Goal: Navigation & Orientation: Find specific page/section

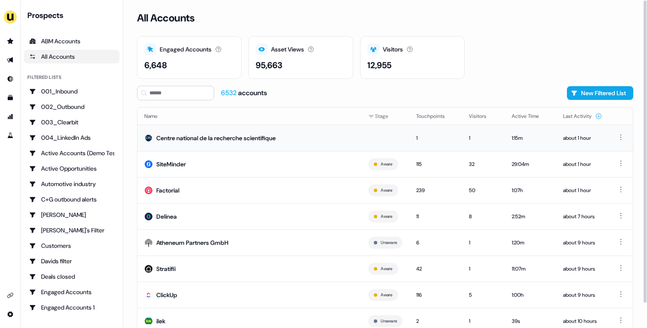
scroll to position [27, 0]
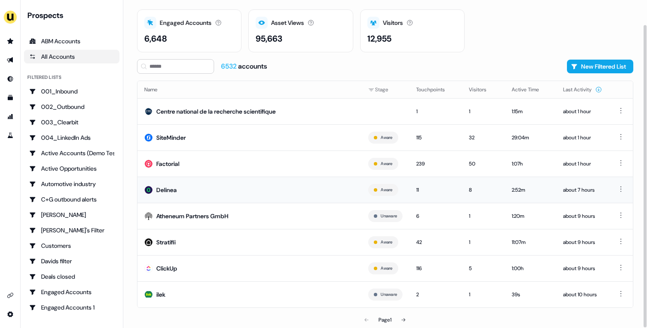
click at [298, 185] on td "Delinea" at bounding box center [250, 189] width 224 height 26
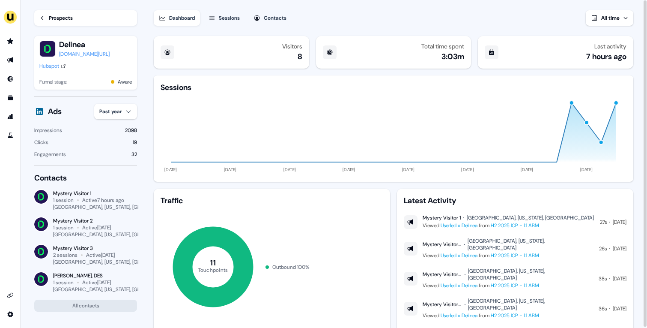
click at [63, 20] on div "Prospects" at bounding box center [61, 18] width 24 height 9
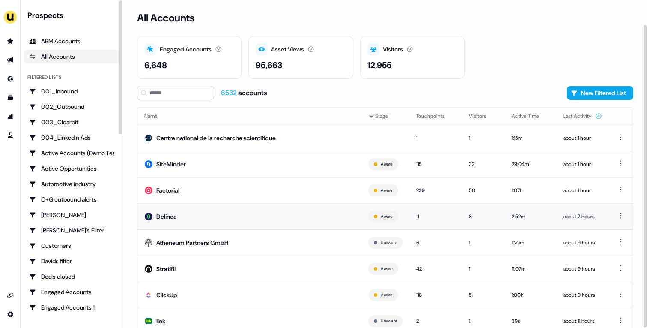
scroll to position [27, 0]
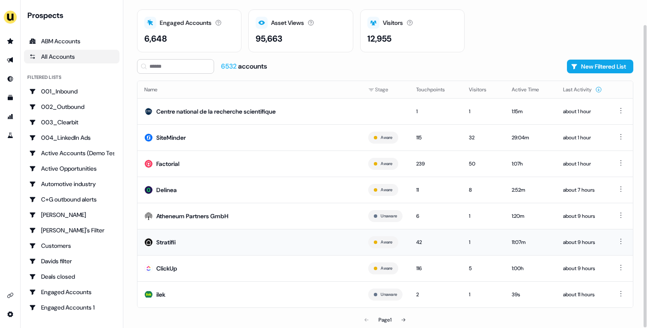
click at [295, 239] on td "Stratifii" at bounding box center [250, 242] width 224 height 26
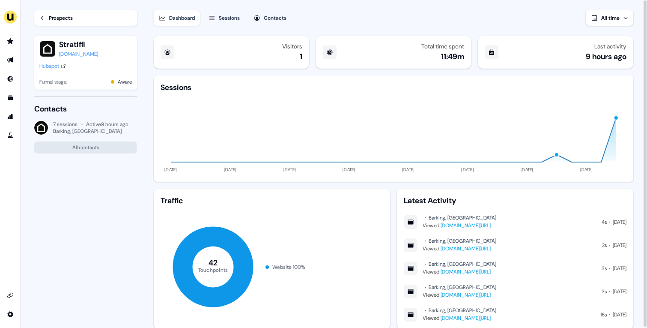
click at [46, 15] on link "Prospects" at bounding box center [85, 17] width 103 height 15
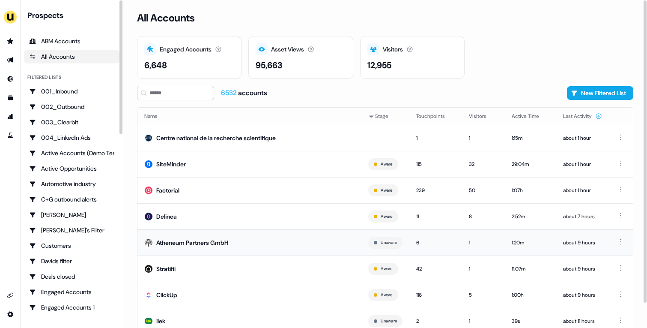
scroll to position [27, 0]
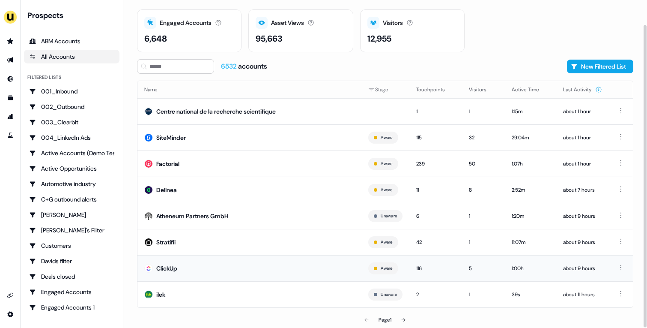
click at [224, 269] on td "ClickUp" at bounding box center [250, 268] width 224 height 26
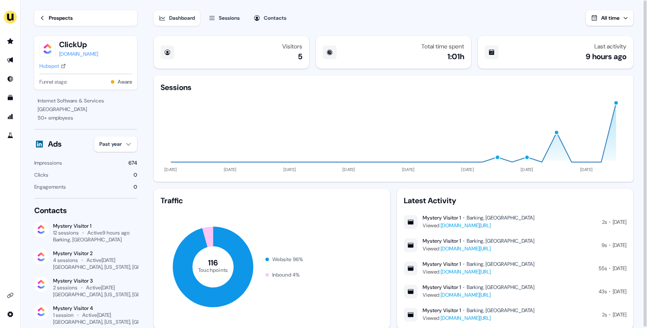
click at [70, 20] on div "Prospects" at bounding box center [61, 18] width 24 height 9
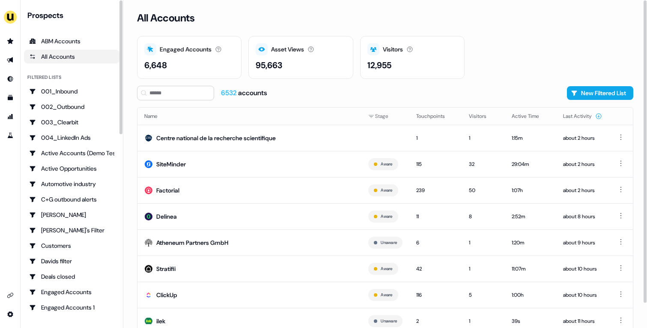
scroll to position [27, 0]
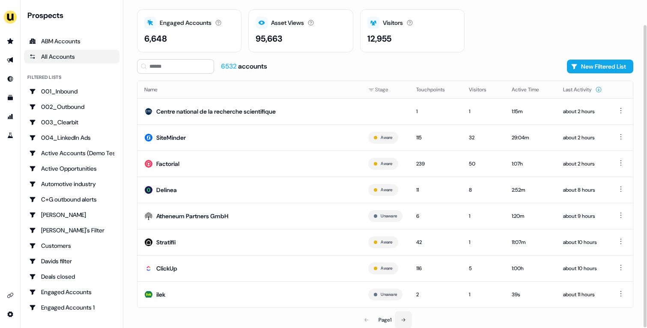
click at [406, 324] on button at bounding box center [403, 319] width 17 height 17
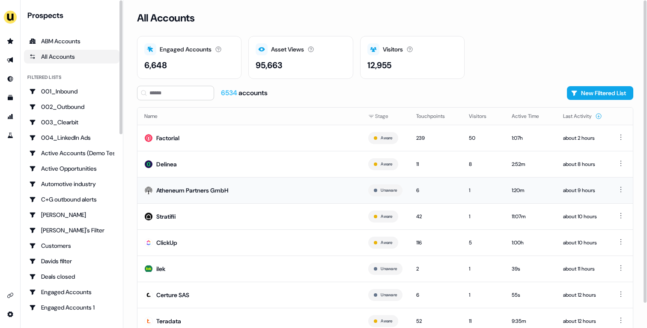
scroll to position [27, 0]
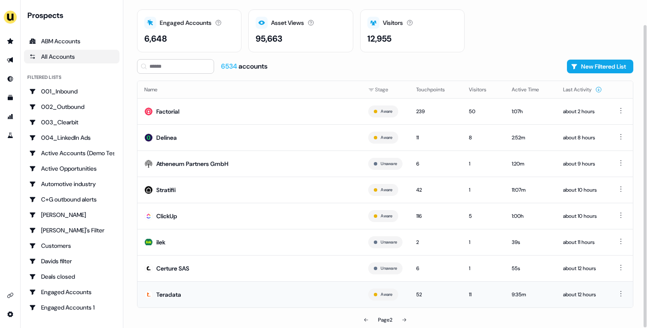
click at [312, 298] on td "Teradata" at bounding box center [250, 294] width 224 height 26
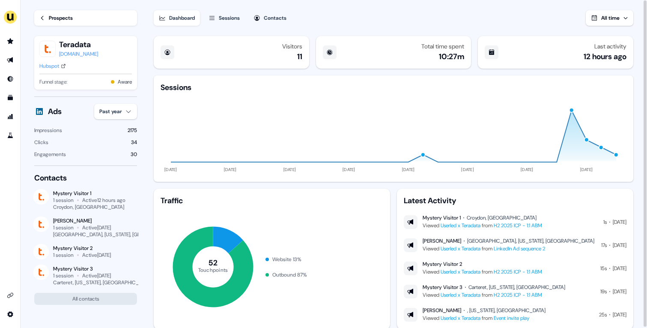
click at [68, 17] on div "Prospects" at bounding box center [61, 18] width 24 height 9
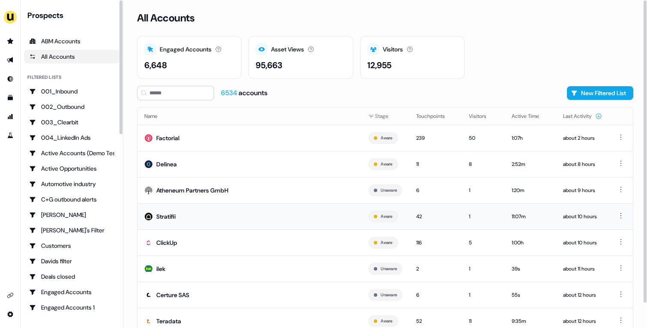
scroll to position [27, 0]
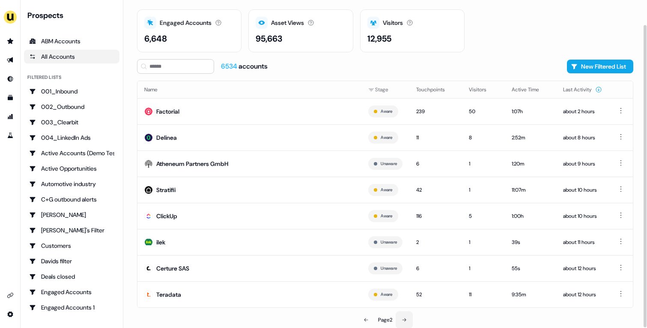
click at [400, 317] on button at bounding box center [404, 319] width 17 height 17
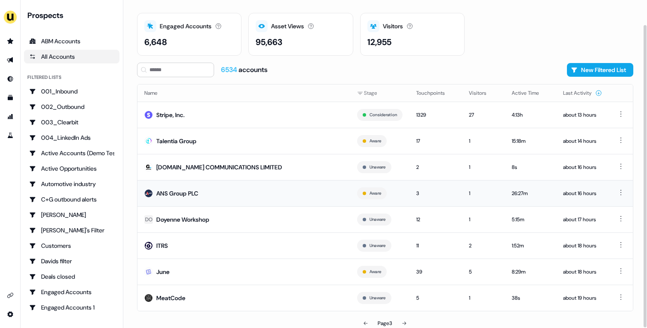
scroll to position [27, 0]
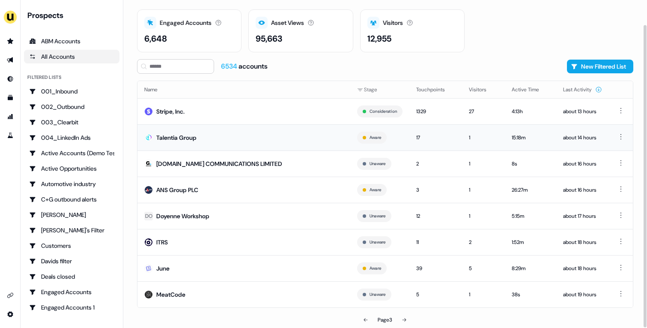
click at [288, 139] on td "Talentia Group" at bounding box center [244, 137] width 213 height 26
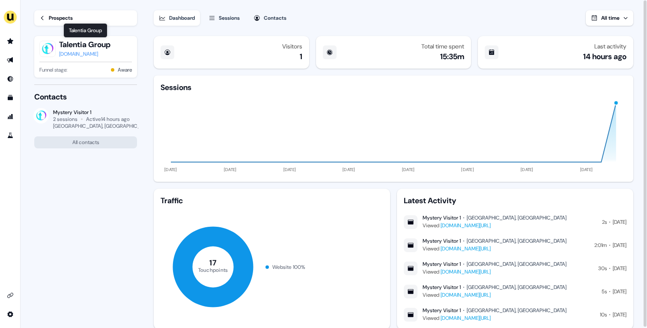
click at [69, 50] on div "[DOMAIN_NAME]" at bounding box center [84, 54] width 51 height 9
click at [51, 21] on div "Prospects" at bounding box center [61, 18] width 24 height 9
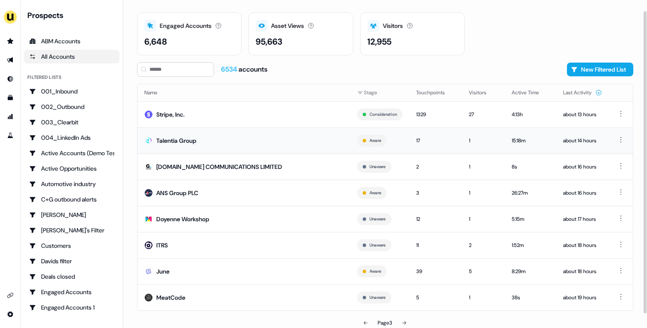
scroll to position [27, 0]
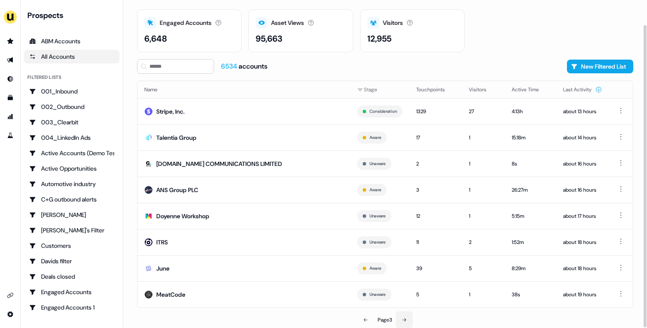
click at [409, 317] on button at bounding box center [404, 319] width 17 height 17
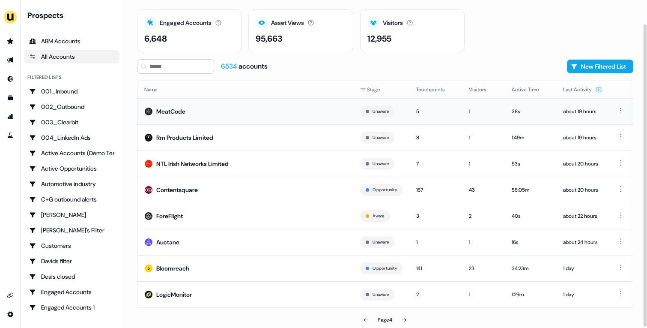
scroll to position [26, 0]
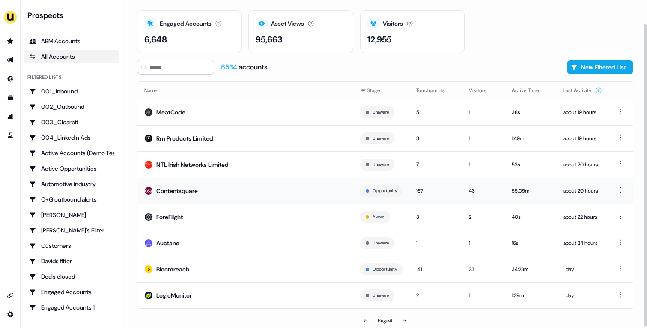
click at [308, 188] on td "Contentsquare" at bounding box center [246, 190] width 216 height 26
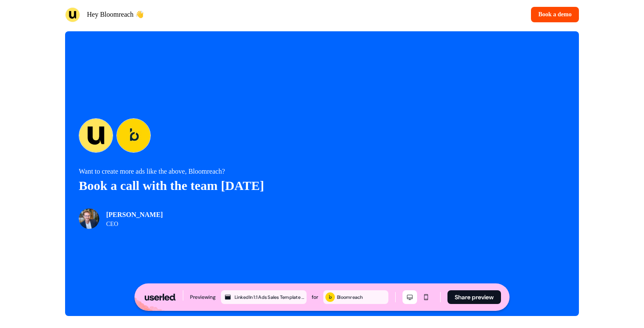
scroll to position [1902, 0]
